Goal: Transaction & Acquisition: Purchase product/service

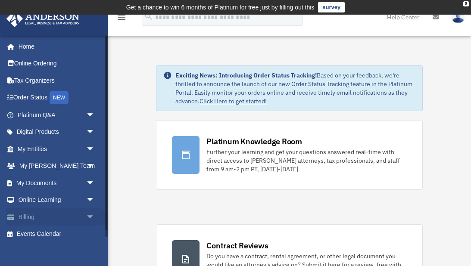
click at [76, 212] on link "Billing arrow_drop_down" at bounding box center [57, 216] width 102 height 17
click at [34, 214] on link "Billing arrow_drop_down" at bounding box center [57, 216] width 102 height 17
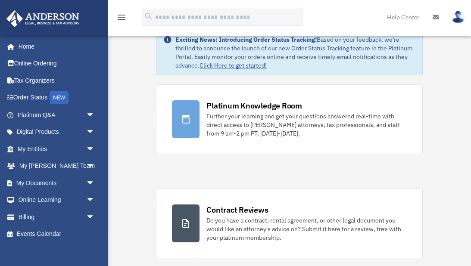
scroll to position [37, 0]
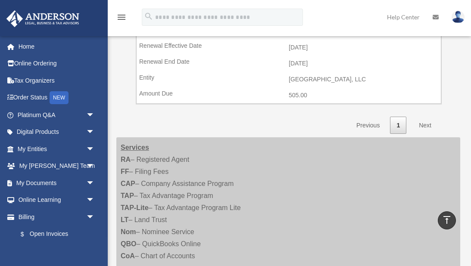
scroll to position [703, 0]
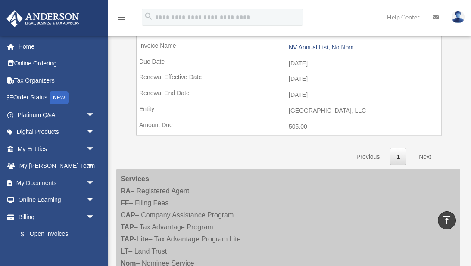
click at [427, 155] on link "Next" at bounding box center [424, 157] width 25 height 18
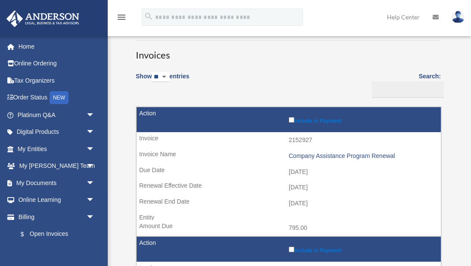
scroll to position [0, 0]
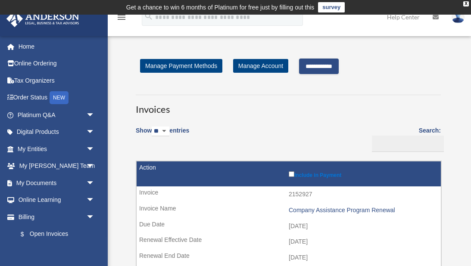
click at [327, 66] on input "**********" at bounding box center [319, 67] width 40 height 16
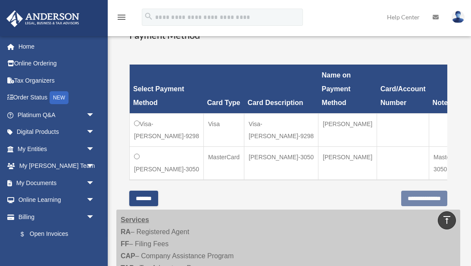
scroll to position [268, 0]
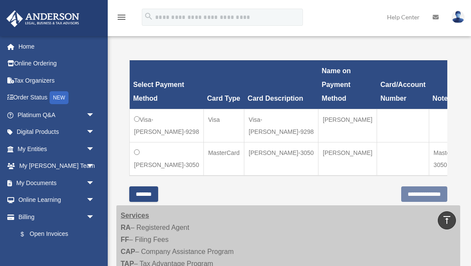
click at [345, 161] on td "[PERSON_NAME]" at bounding box center [347, 159] width 59 height 34
click at [137, 155] on td "[PERSON_NAME]-3050" at bounding box center [167, 159] width 74 height 34
click at [403, 198] on input "**********" at bounding box center [424, 195] width 46 height 16
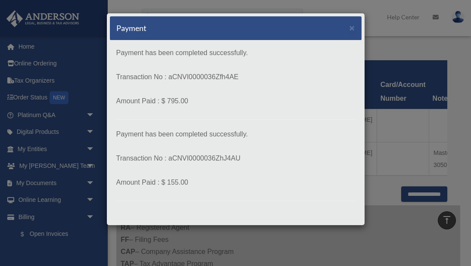
click at [356, 23] on div "Payment ×" at bounding box center [236, 28] width 252 height 24
click at [354, 31] on span "×" at bounding box center [352, 28] width 6 height 10
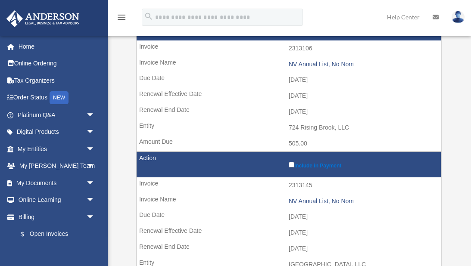
scroll to position [283, 0]
